Goal: Register for event/course

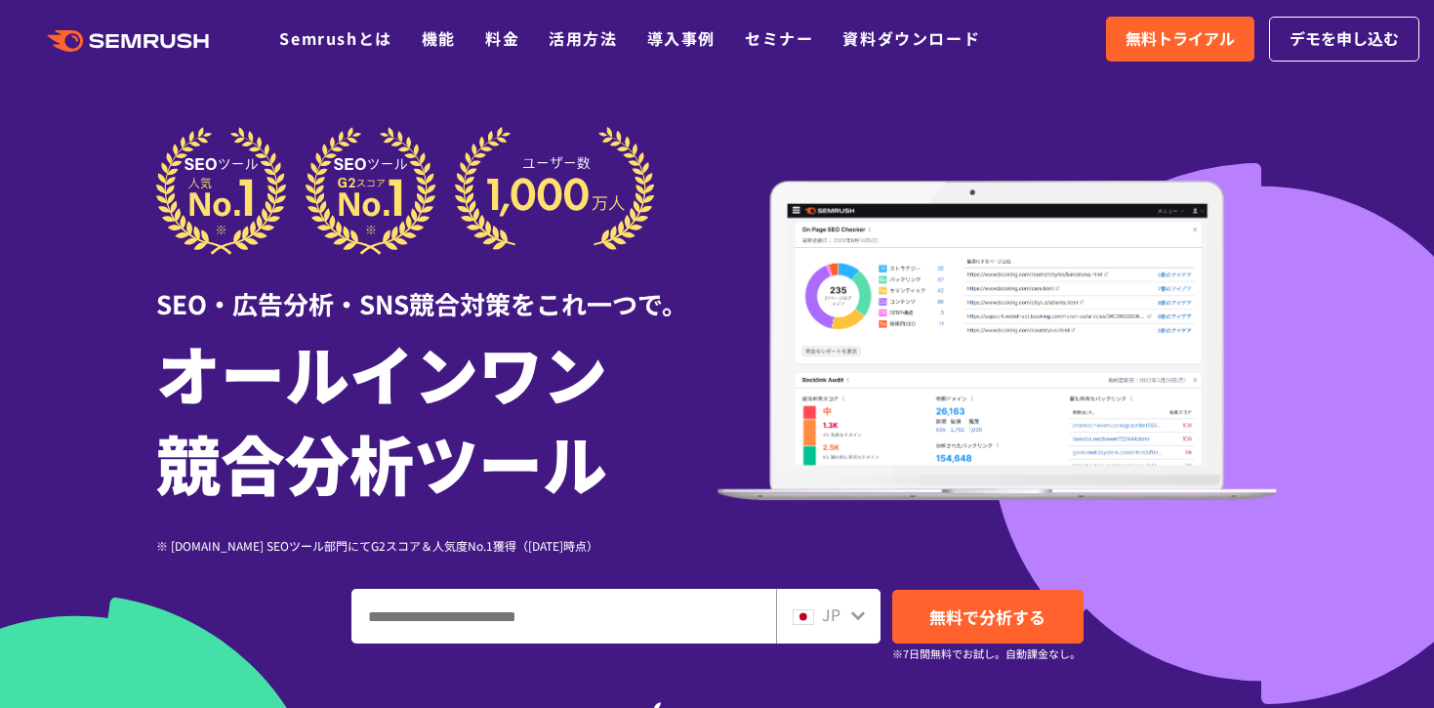
click at [62, 216] on div at bounding box center [717, 544] width 1434 height 1089
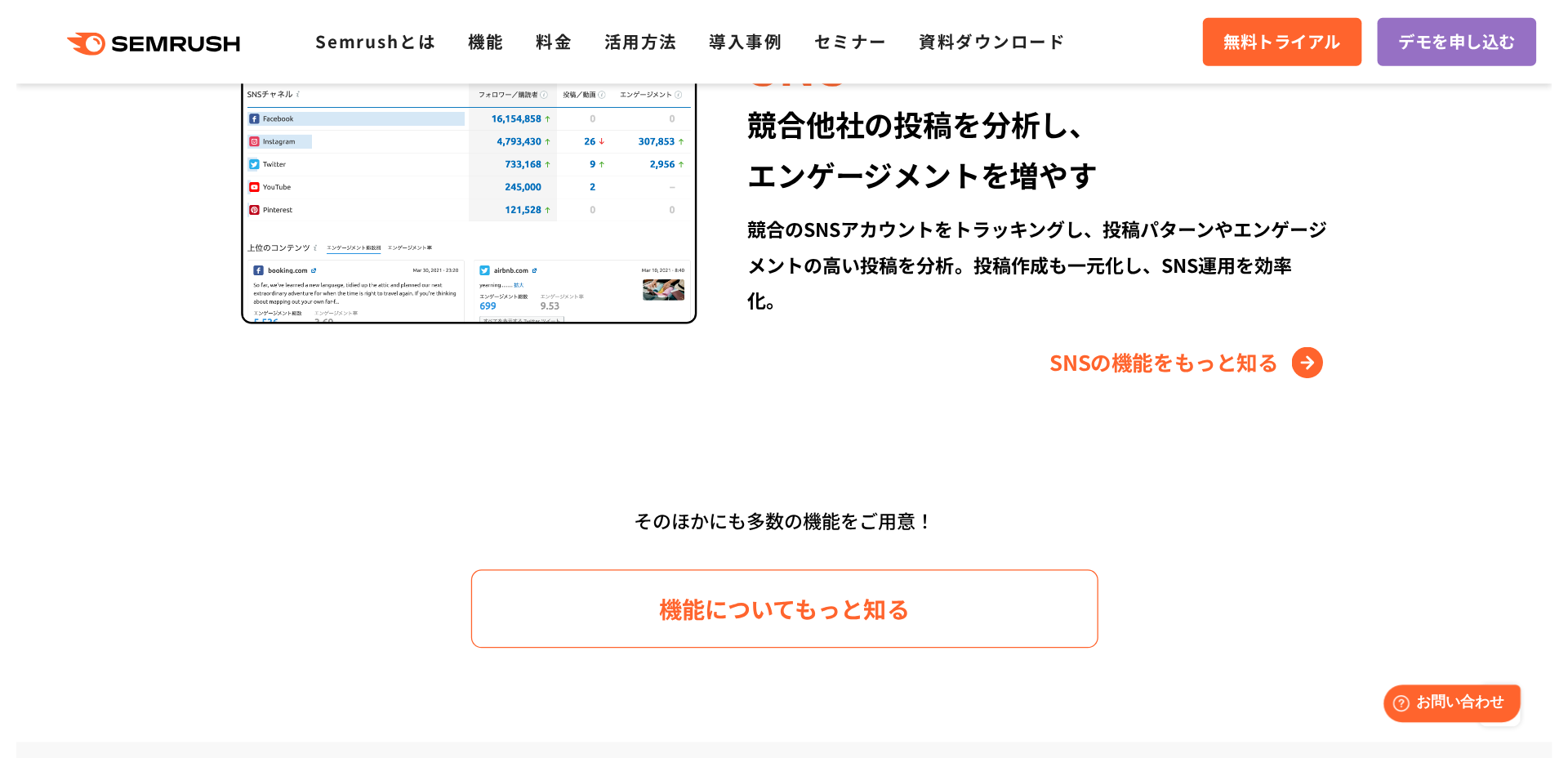
scroll to position [2372, 0]
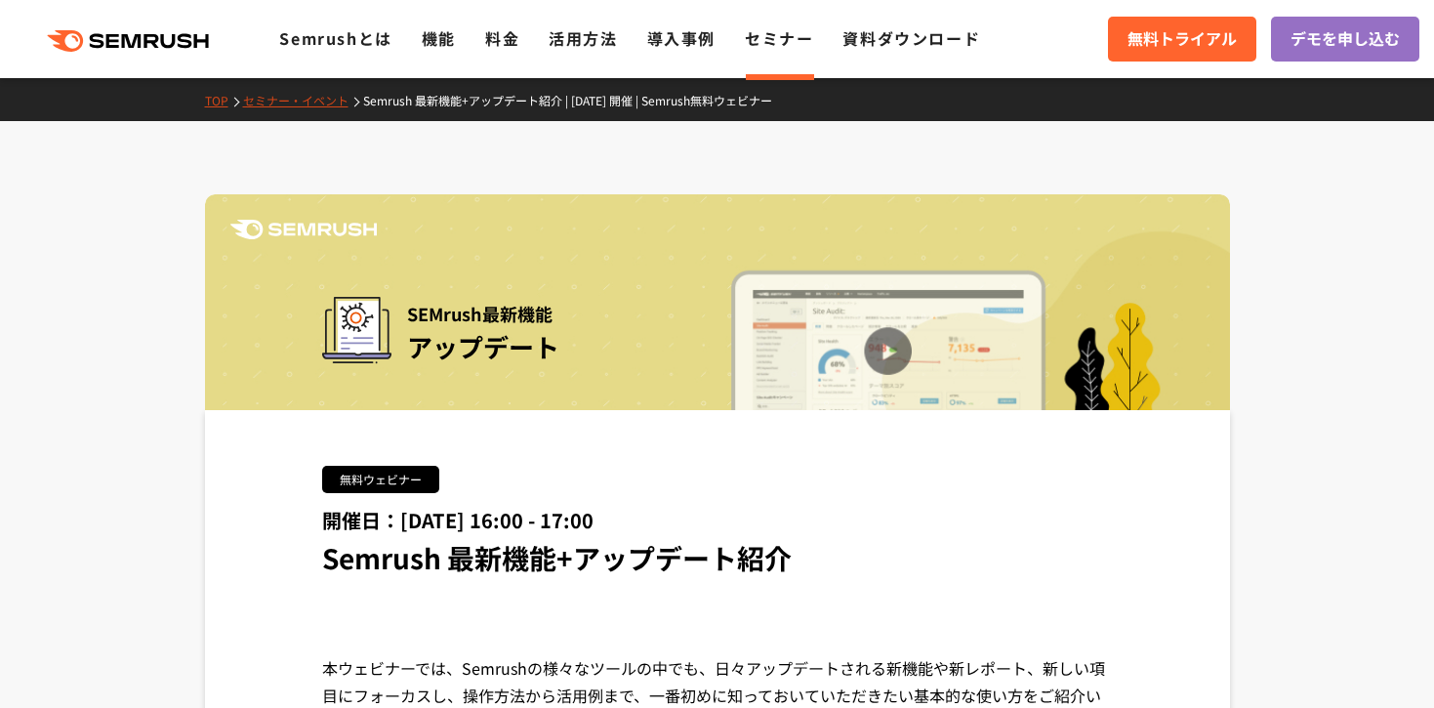
click at [277, 102] on link "セミナー・イベント" at bounding box center [303, 100] width 120 height 17
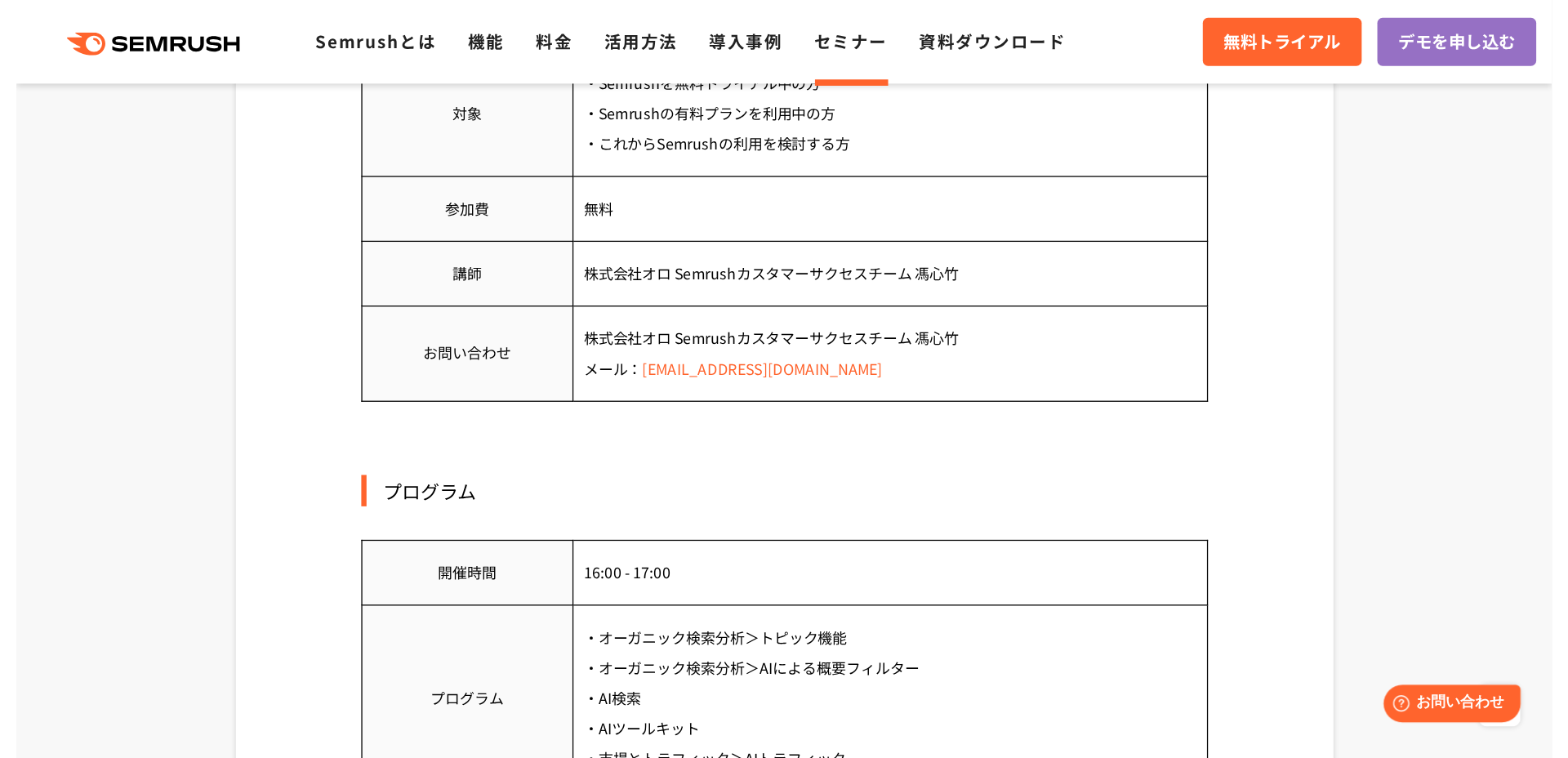
scroll to position [1010, 0]
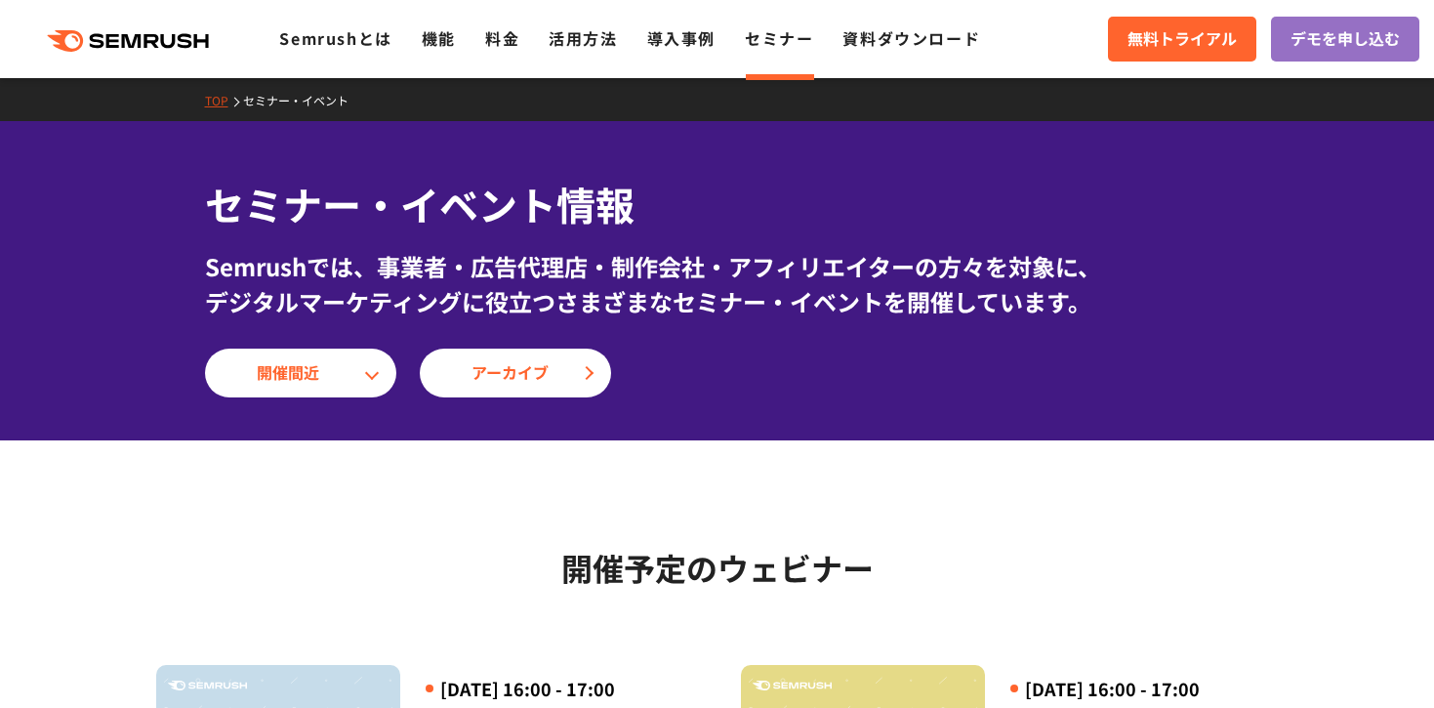
click at [161, 206] on div "セミナー・イベント情報 Semrushでは、事業者・広告代理店・制作会社・アフィリエイターの方々を対象に、 デジタルマーケティングに役立つさまざまなセミナー・…" at bounding box center [717, 280] width 1434 height 319
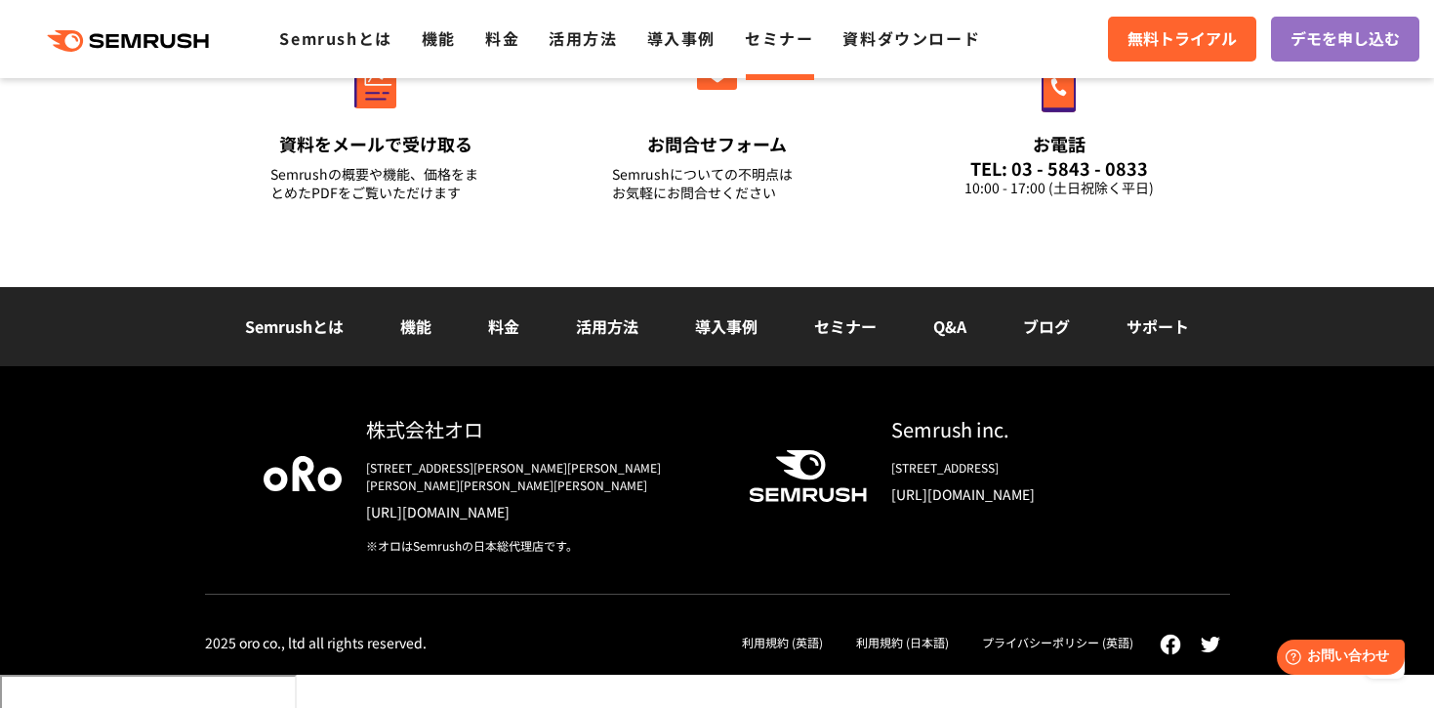
click at [1238, 533] on div "株式会社オロ [STREET_ADDRESS][PERSON_NAME][PERSON_NAME][PERSON_NAME][PERSON_NAME][PER…" at bounding box center [717, 535] width 1064 height 240
click at [274, 494] on div at bounding box center [303, 485] width 78 height 140
click at [621, 638] on div "株式会社オロ [STREET_ADDRESS][PERSON_NAME][PERSON_NAME][PERSON_NAME][PERSON_NAME][PER…" at bounding box center [717, 535] width 1025 height 240
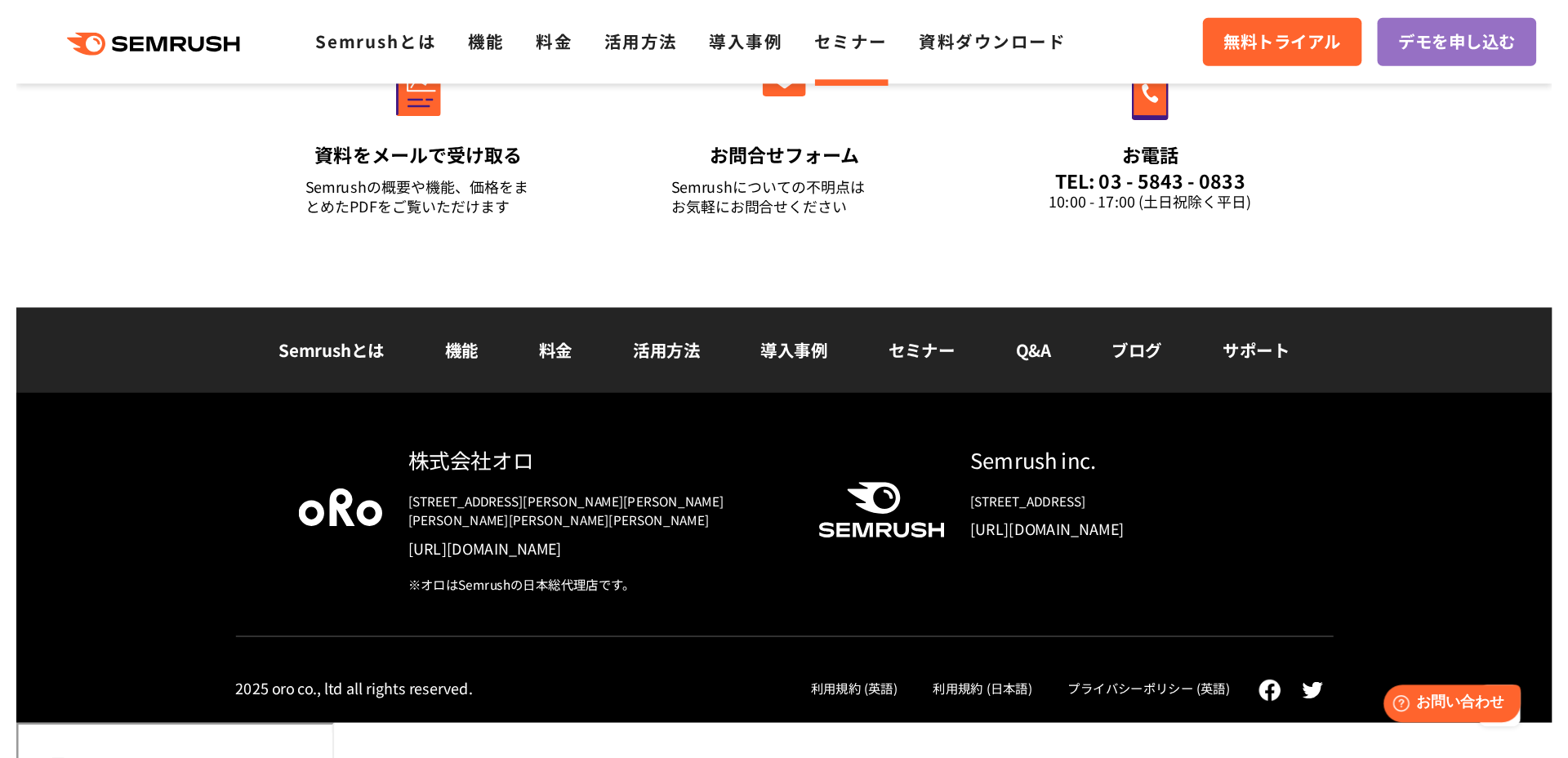
scroll to position [1696, 0]
